Goal: Task Accomplishment & Management: Use online tool/utility

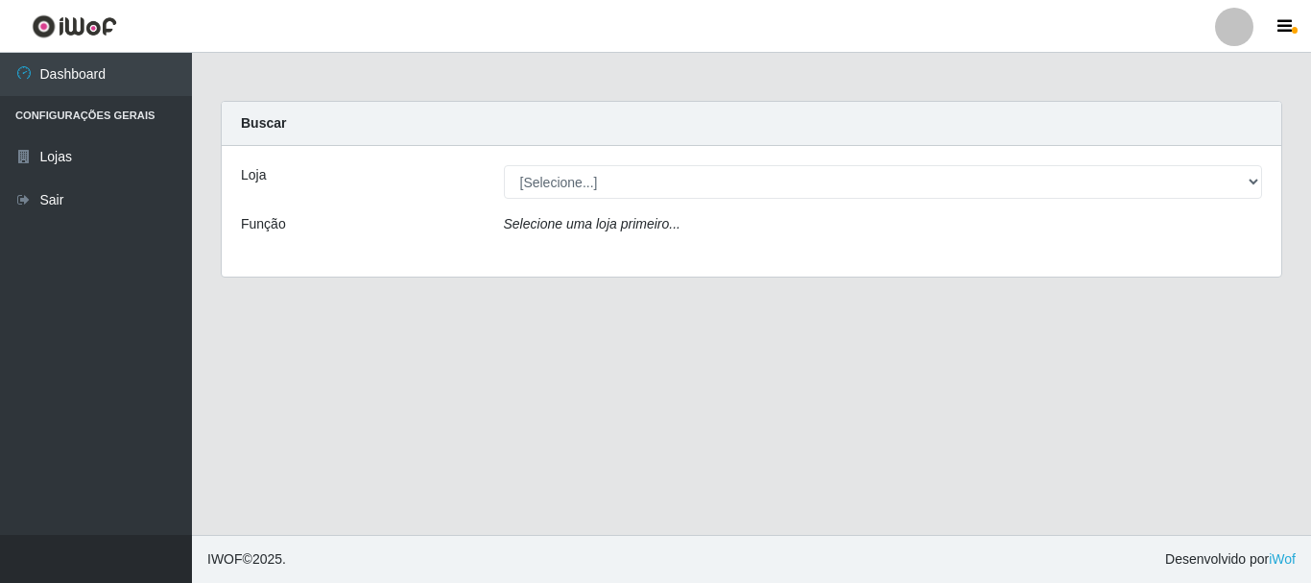
drag, startPoint x: 820, startPoint y: 157, endPoint x: 818, endPoint y: 171, distance: 13.6
click at [819, 158] on div "Loja [Selecione...] Nordestão - Alecrim Função Selecione uma loja primeiro..." at bounding box center [752, 211] width 1060 height 131
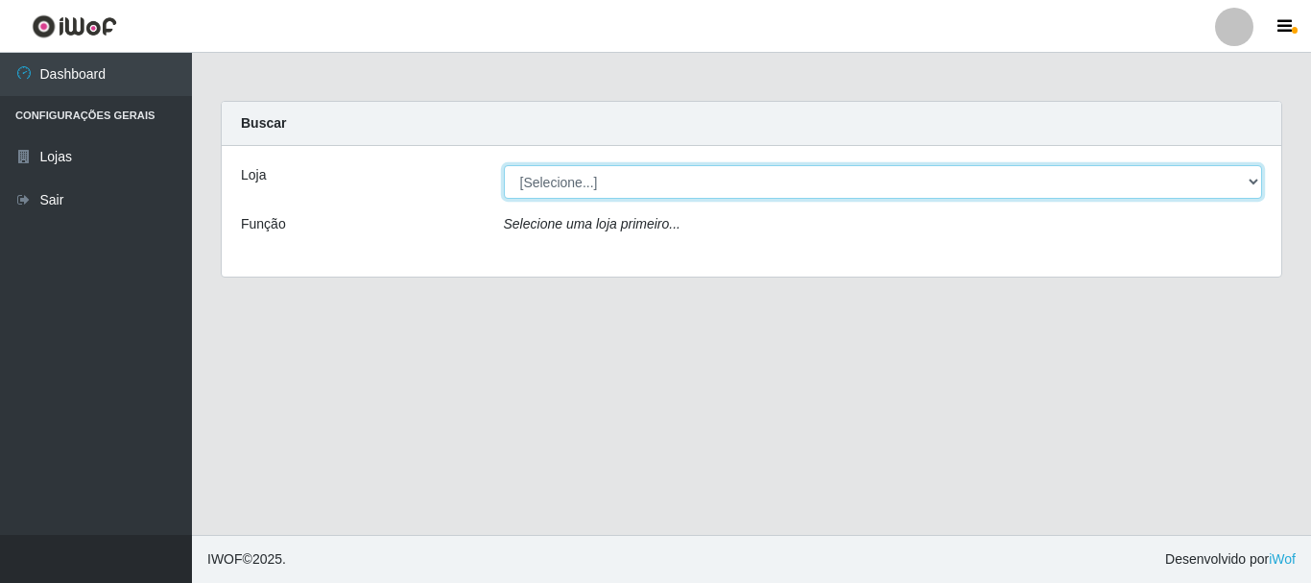
drag, startPoint x: 818, startPoint y: 175, endPoint x: 819, endPoint y: 193, distance: 18.3
click at [818, 175] on select "[Selecione...] Nordestão - Alecrim" at bounding box center [883, 182] width 759 height 34
select select "453"
click at [504, 165] on select "[Selecione...] Nordestão - Alecrim" at bounding box center [883, 182] width 759 height 34
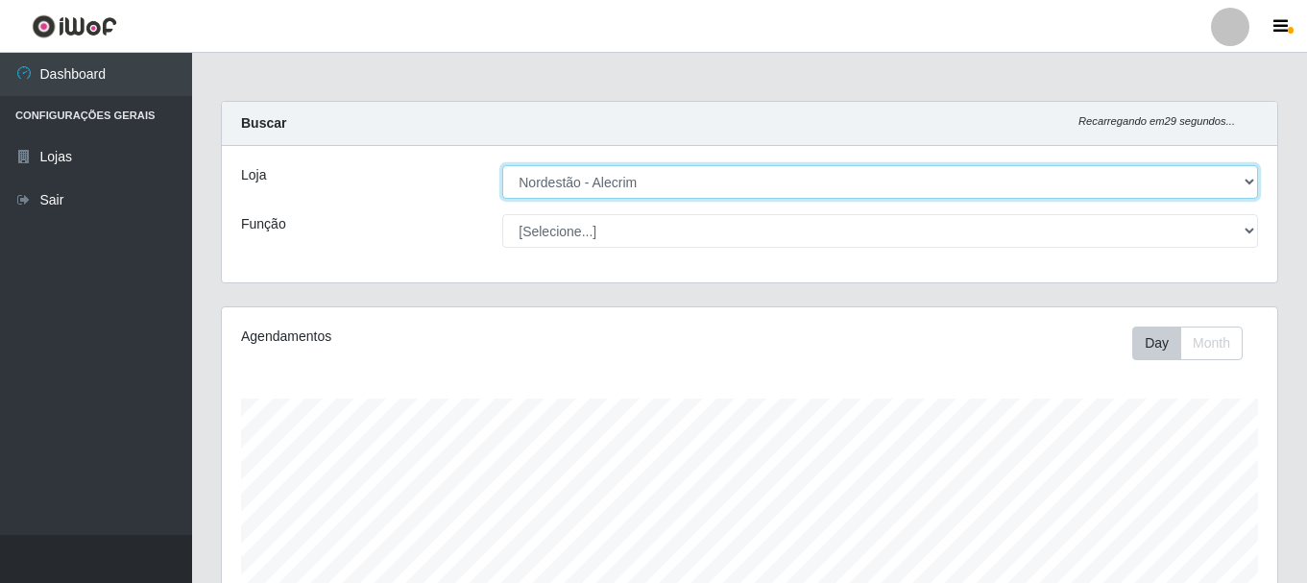
scroll to position [398, 1055]
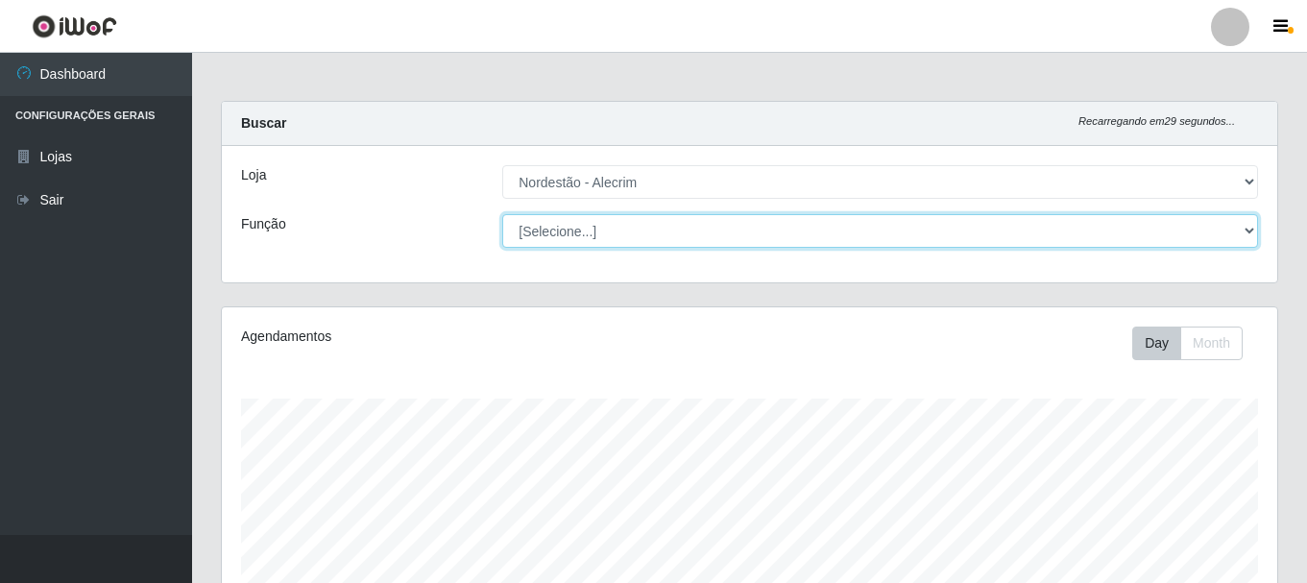
drag, startPoint x: 805, startPoint y: 233, endPoint x: 803, endPoint y: 245, distance: 11.7
click at [805, 233] on select "[Selecione...] Embalador Embalador + Embalador ++" at bounding box center [880, 231] width 756 height 34
select select "1"
click at [502, 214] on select "[Selecione...] Embalador Embalador + Embalador ++" at bounding box center [880, 231] width 756 height 34
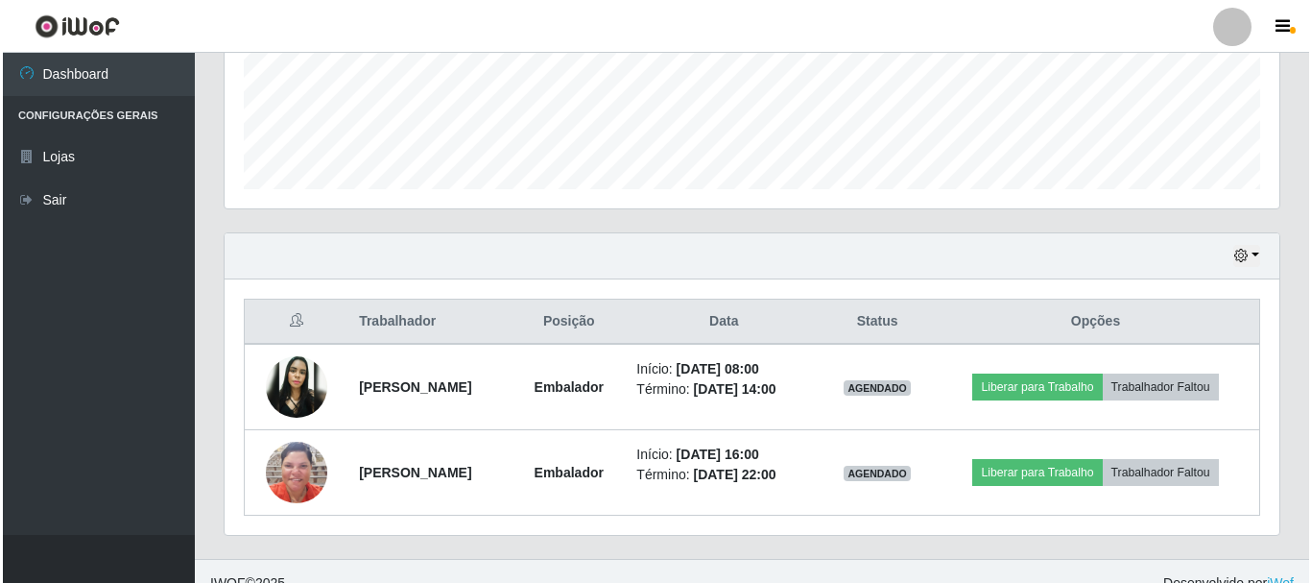
scroll to position [500, 0]
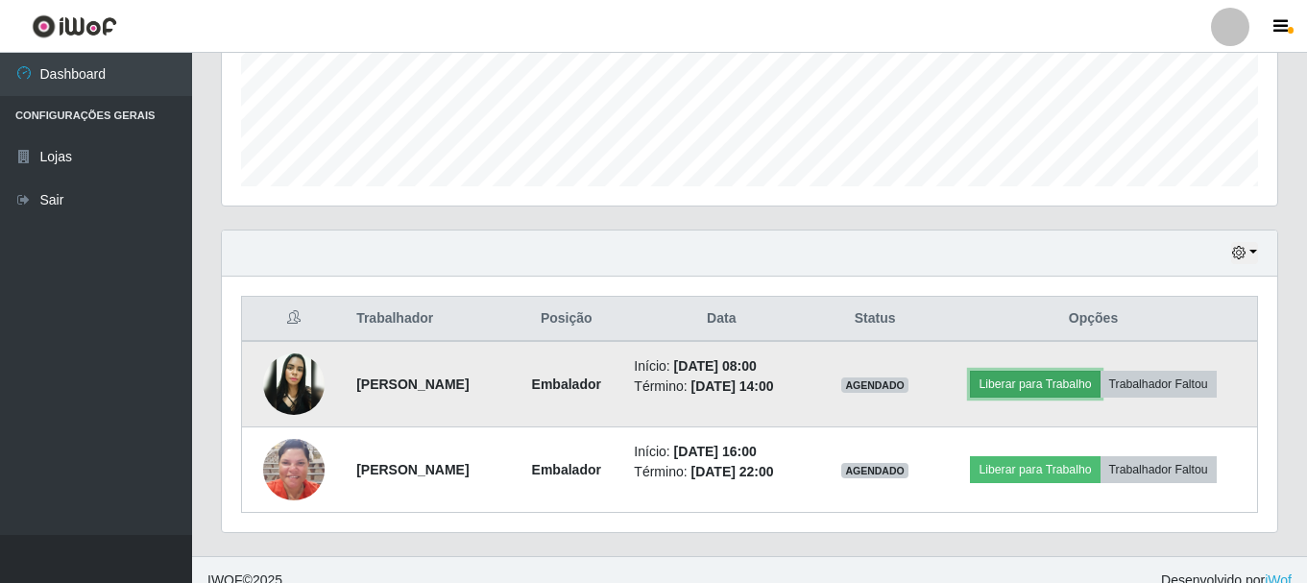
click at [1045, 392] on button "Liberar para Trabalho" at bounding box center [1035, 384] width 130 height 27
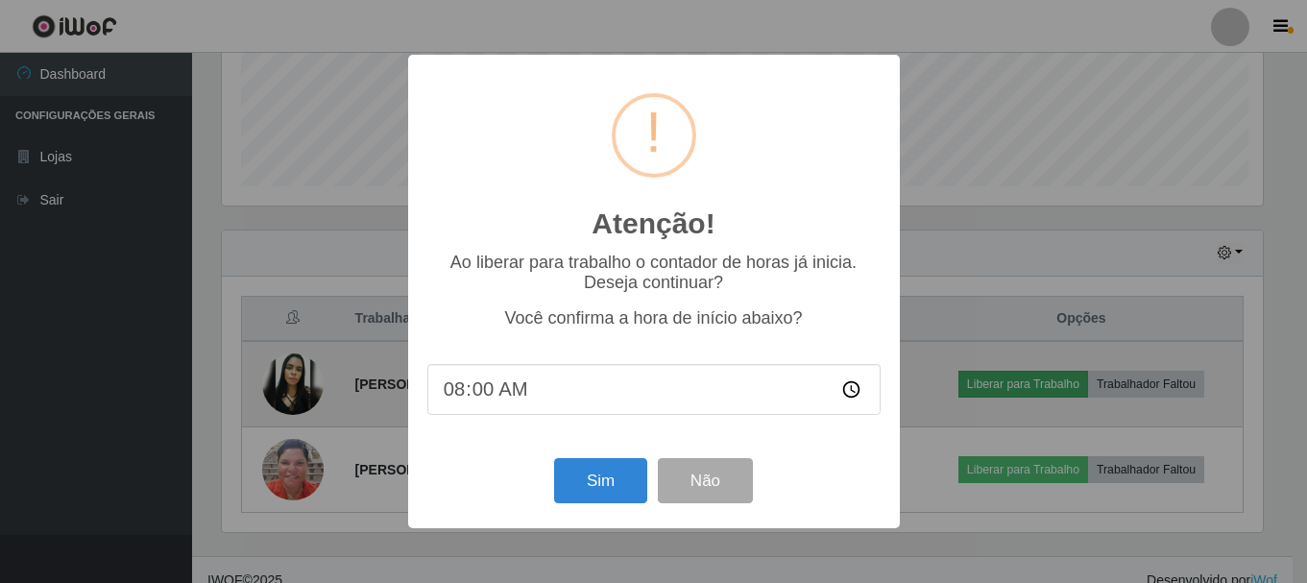
scroll to position [398, 1045]
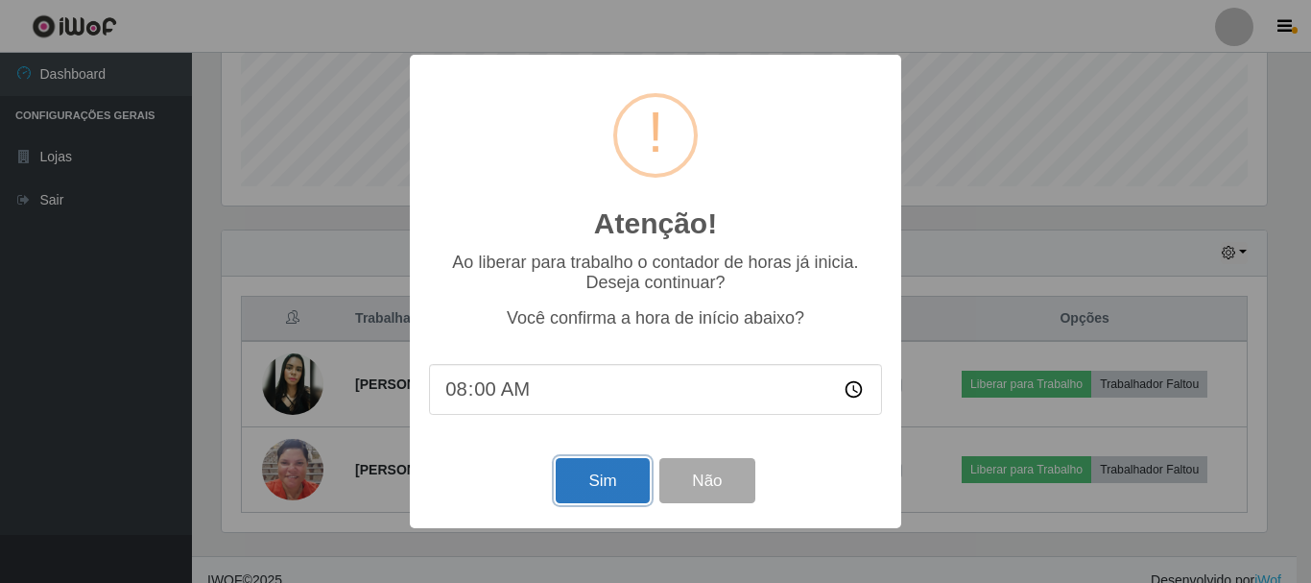
click at [619, 489] on button "Sim" at bounding box center [602, 480] width 93 height 45
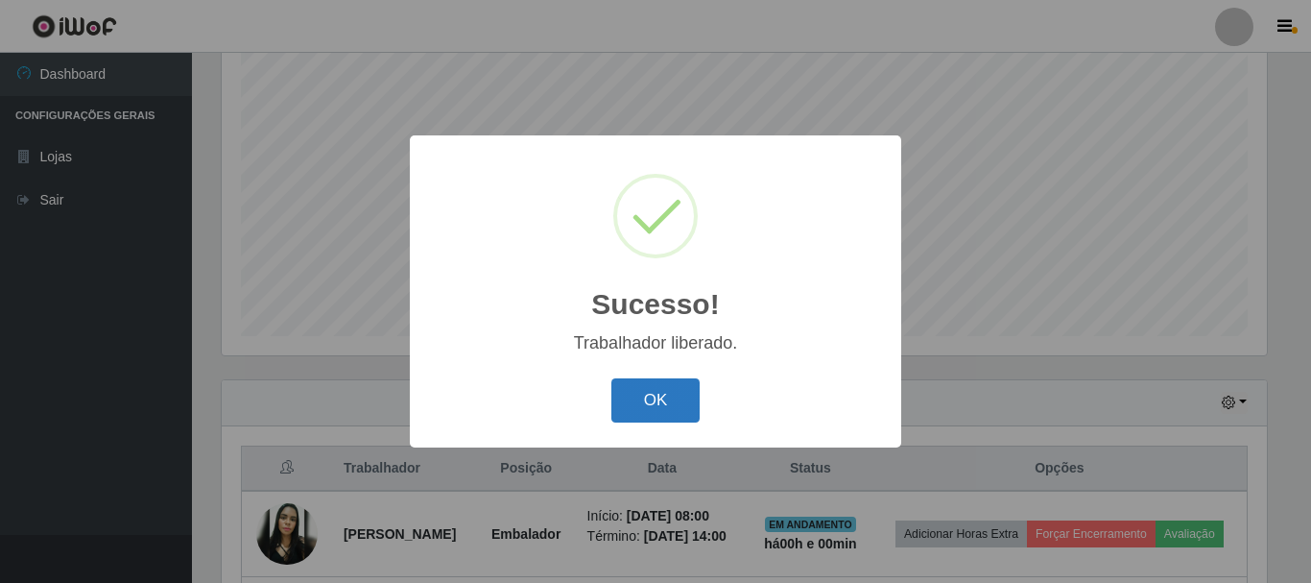
click at [674, 394] on button "OK" at bounding box center [656, 400] width 89 height 45
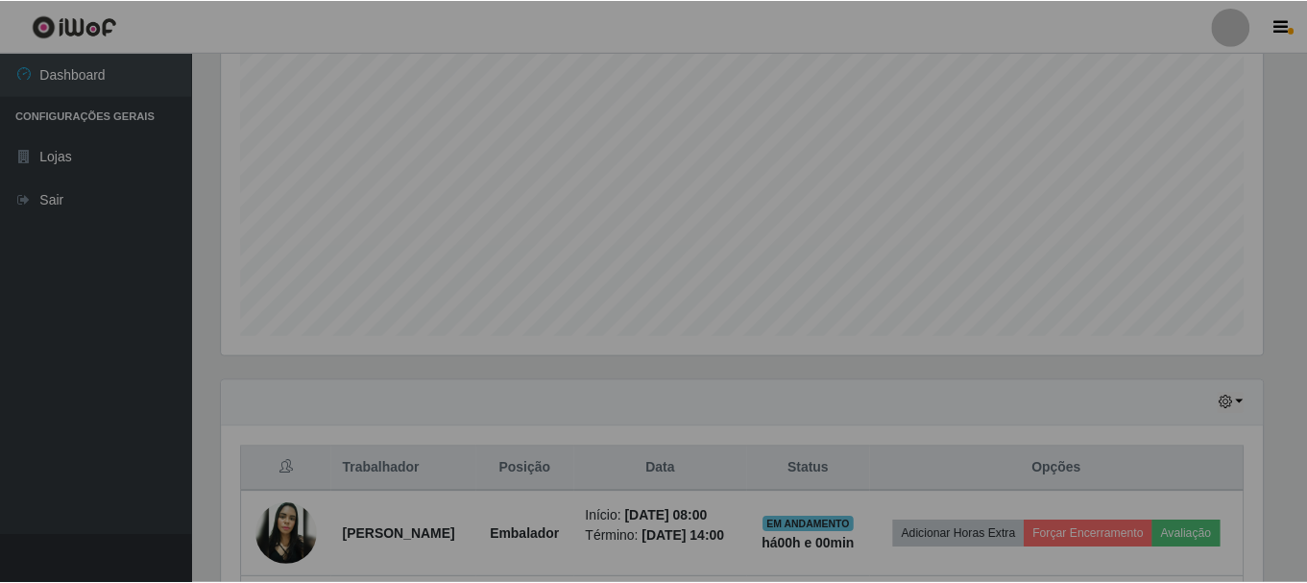
scroll to position [398, 1055]
